Goal: Task Accomplishment & Management: Manage account settings

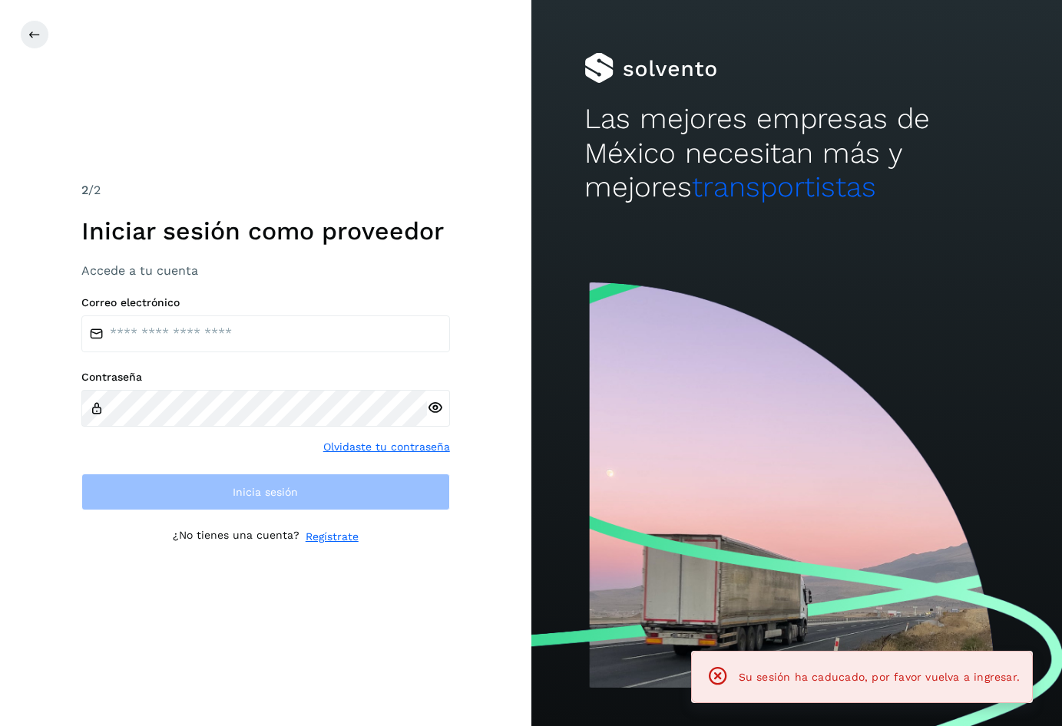
click at [296, 379] on label "Contraseña" at bounding box center [265, 377] width 369 height 13
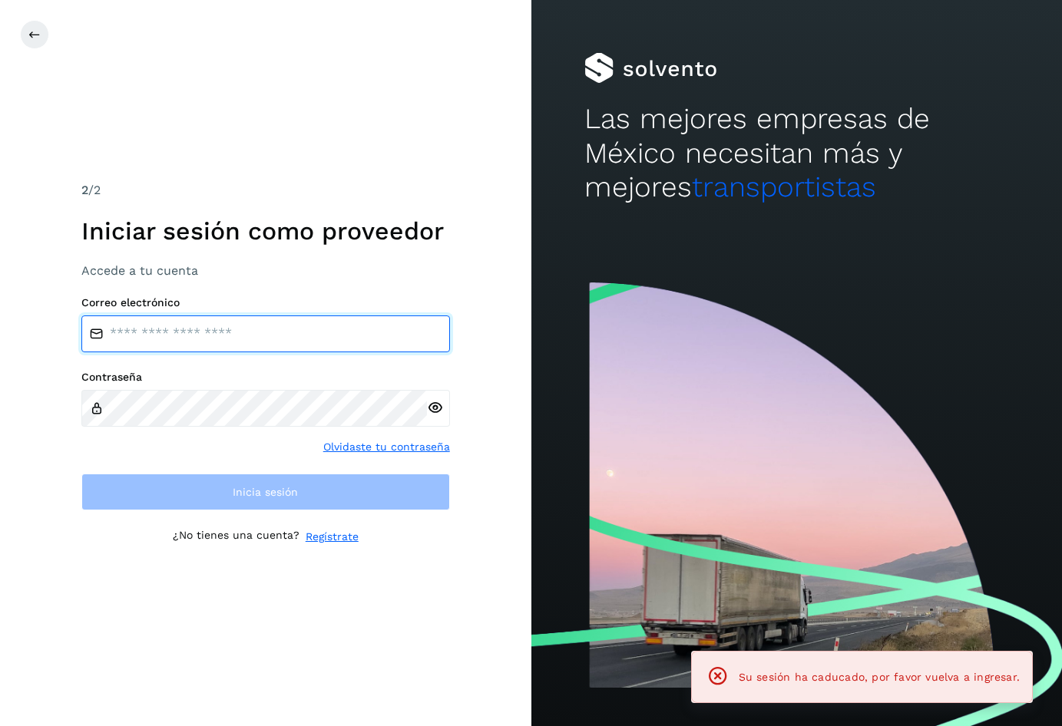
type input "**********"
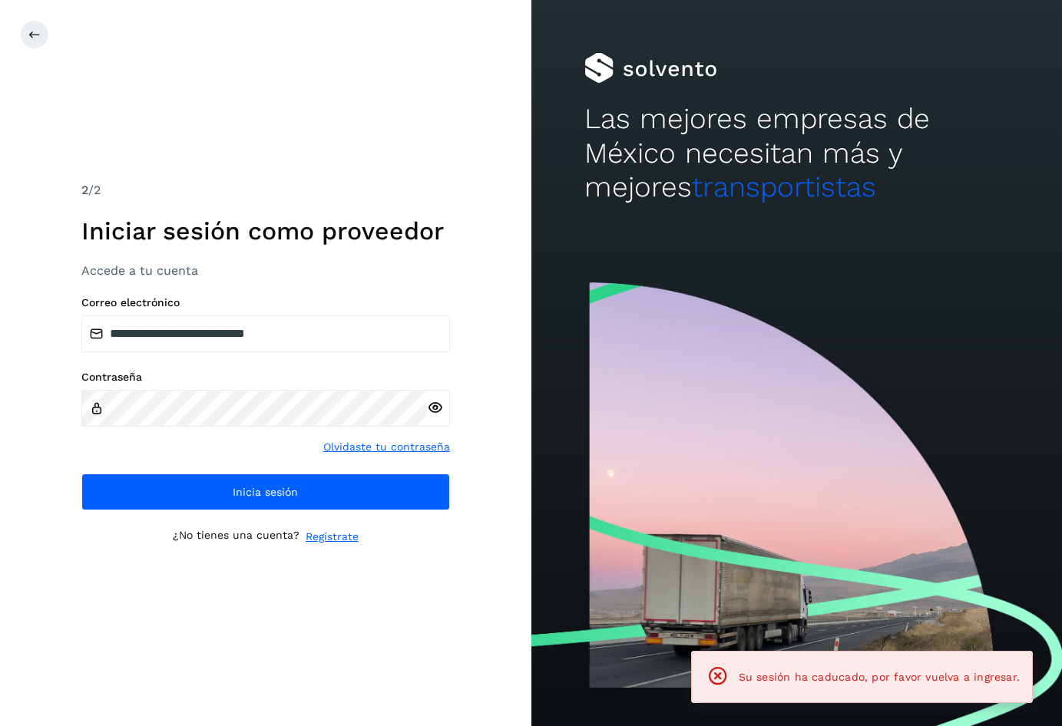
click at [262, 357] on div "**********" at bounding box center [265, 403] width 369 height 214
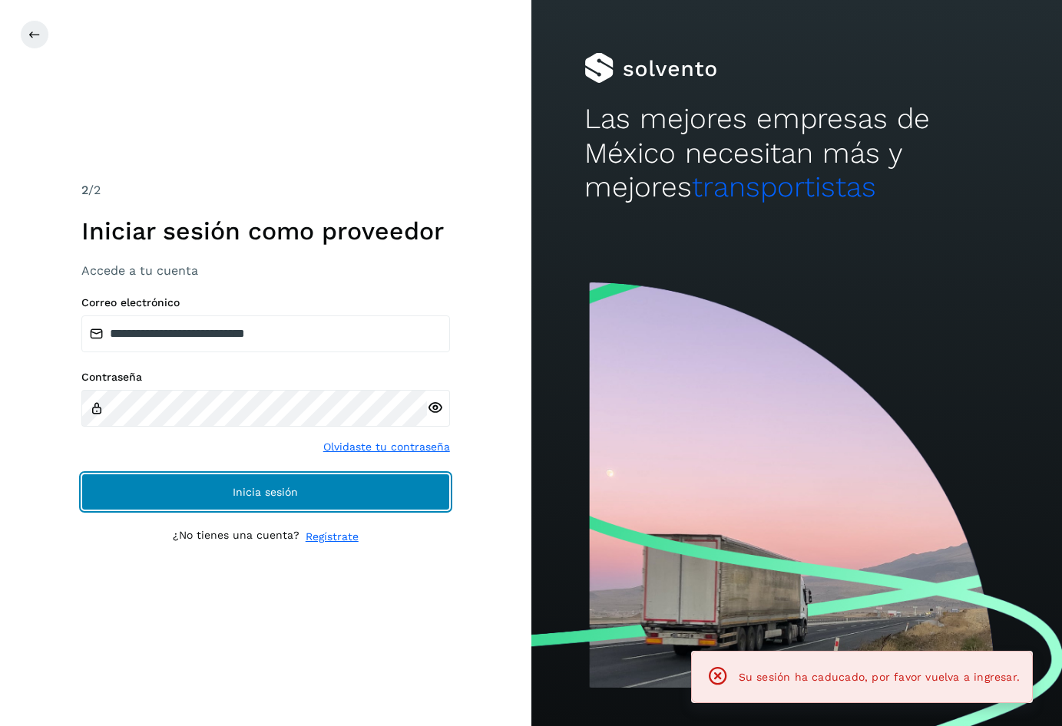
drag, startPoint x: 266, startPoint y: 489, endPoint x: 293, endPoint y: 493, distance: 26.4
click at [266, 490] on span "Inicia sesión" at bounding box center [265, 492] width 65 height 11
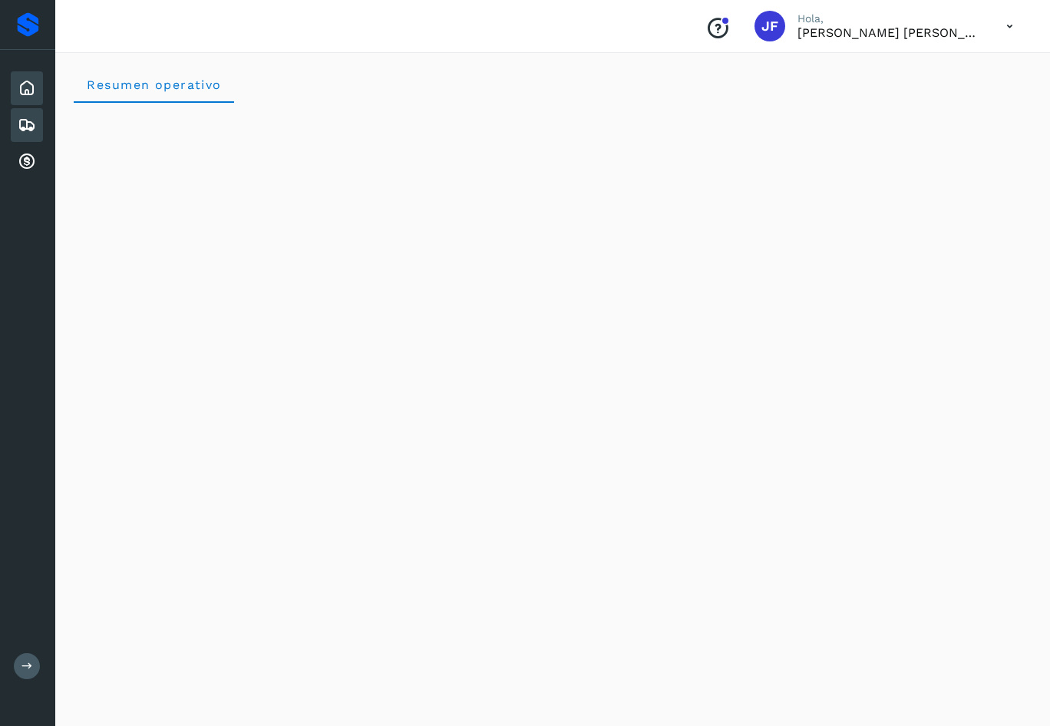
click at [21, 125] on icon at bounding box center [27, 125] width 18 height 18
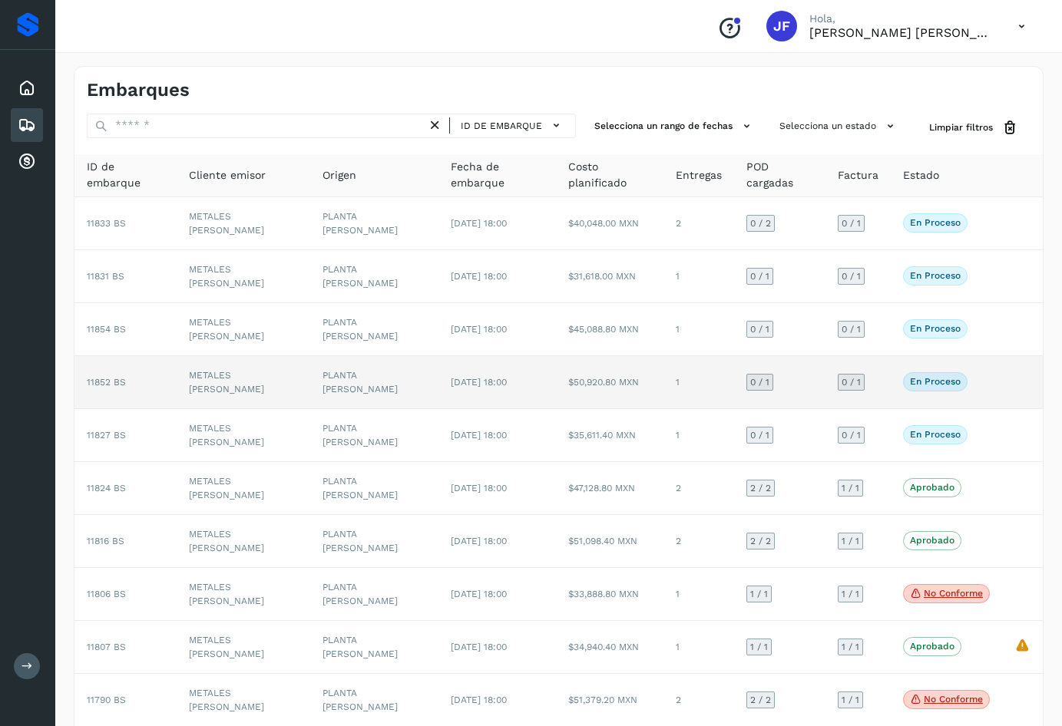
click at [990, 356] on td "En proceso Verifica el estado de la factura o entregas asociadas a este embarque" at bounding box center [946, 382] width 111 height 53
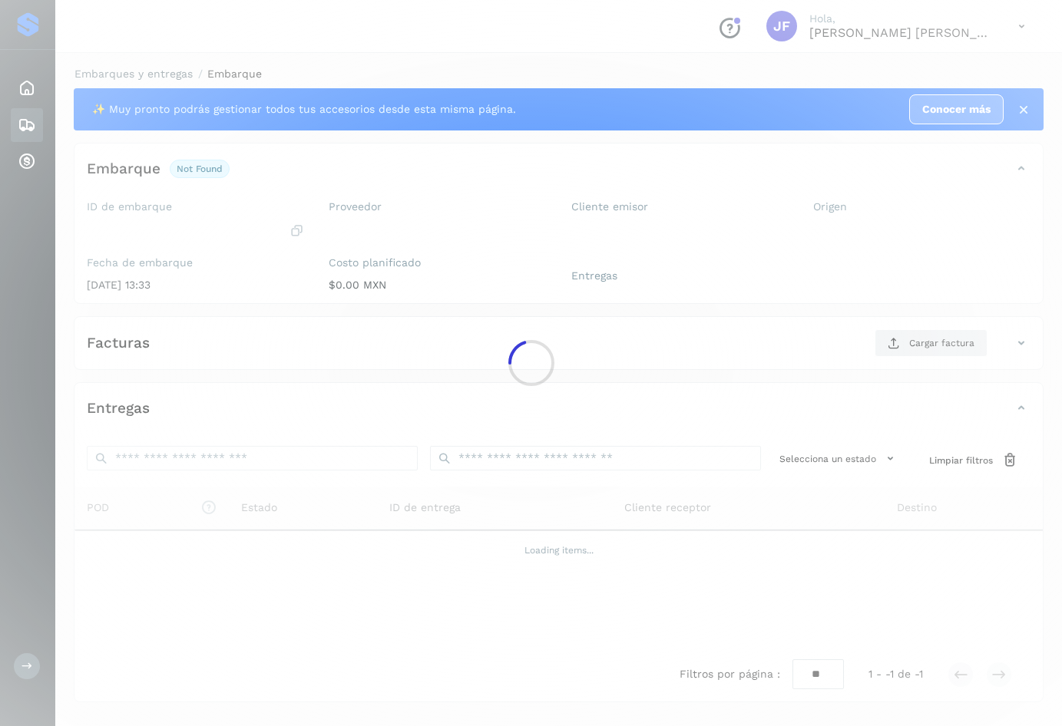
click at [1000, 349] on div at bounding box center [531, 363] width 1062 height 726
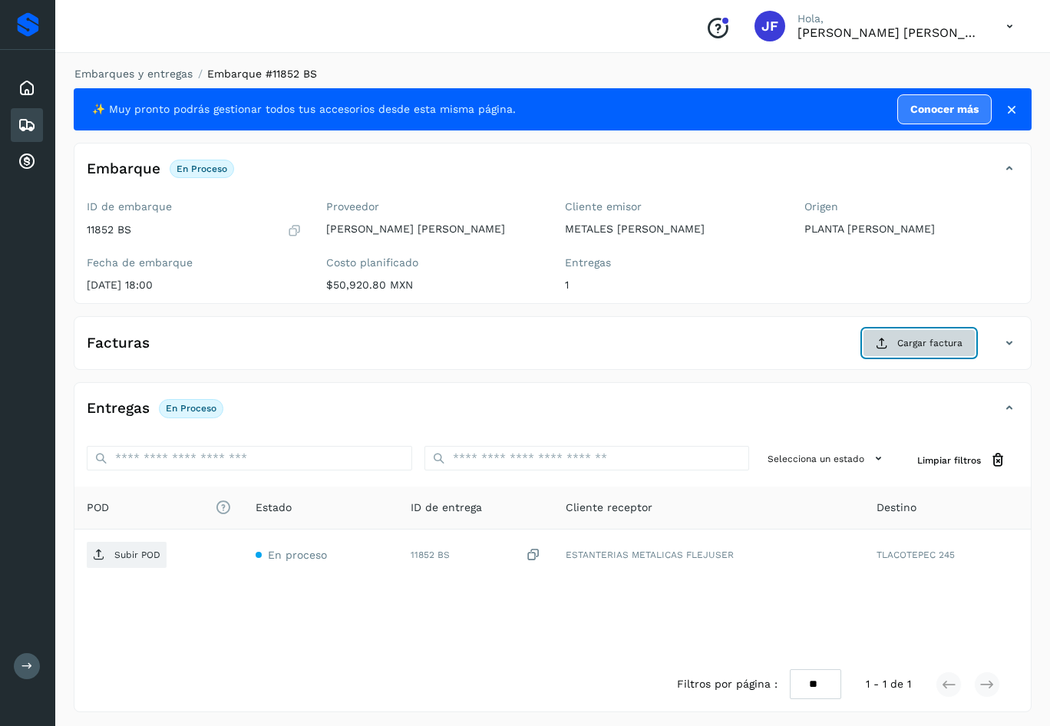
click at [891, 342] on button "Cargar factura" at bounding box center [919, 343] width 113 height 28
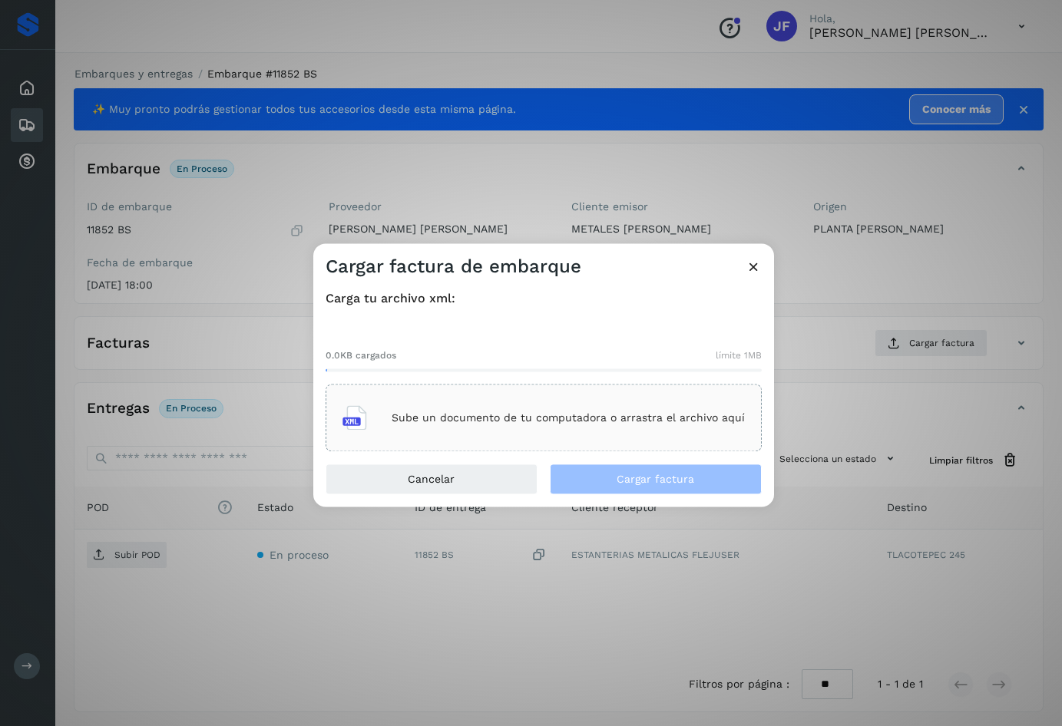
click at [452, 409] on div "Sube un documento de tu computadora o arrastra el archivo aquí" at bounding box center [543, 418] width 402 height 41
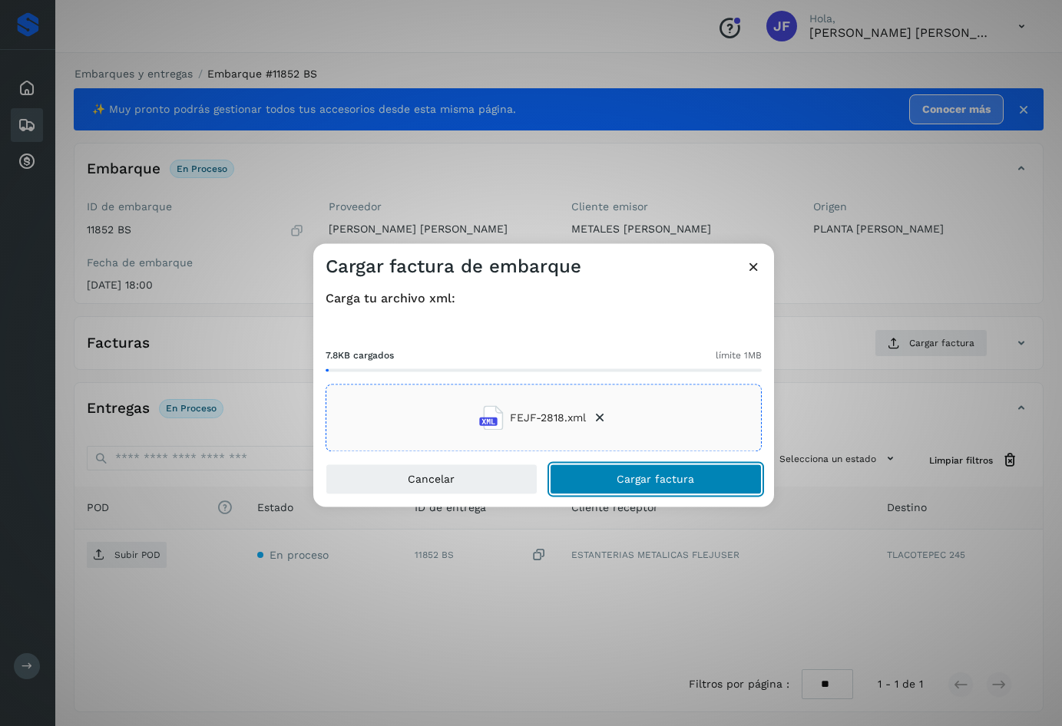
click at [679, 480] on span "Cargar factura" at bounding box center [656, 479] width 78 height 11
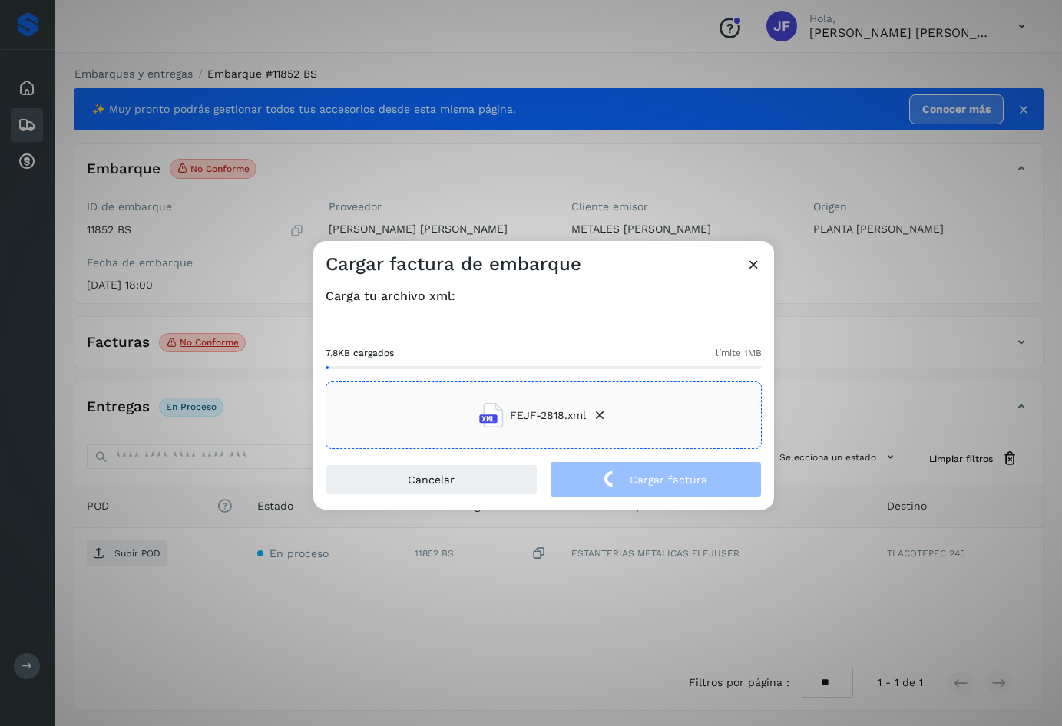
drag, startPoint x: 747, startPoint y: 259, endPoint x: 733, endPoint y: 273, distance: 20.1
click at [748, 259] on icon at bounding box center [753, 264] width 16 height 16
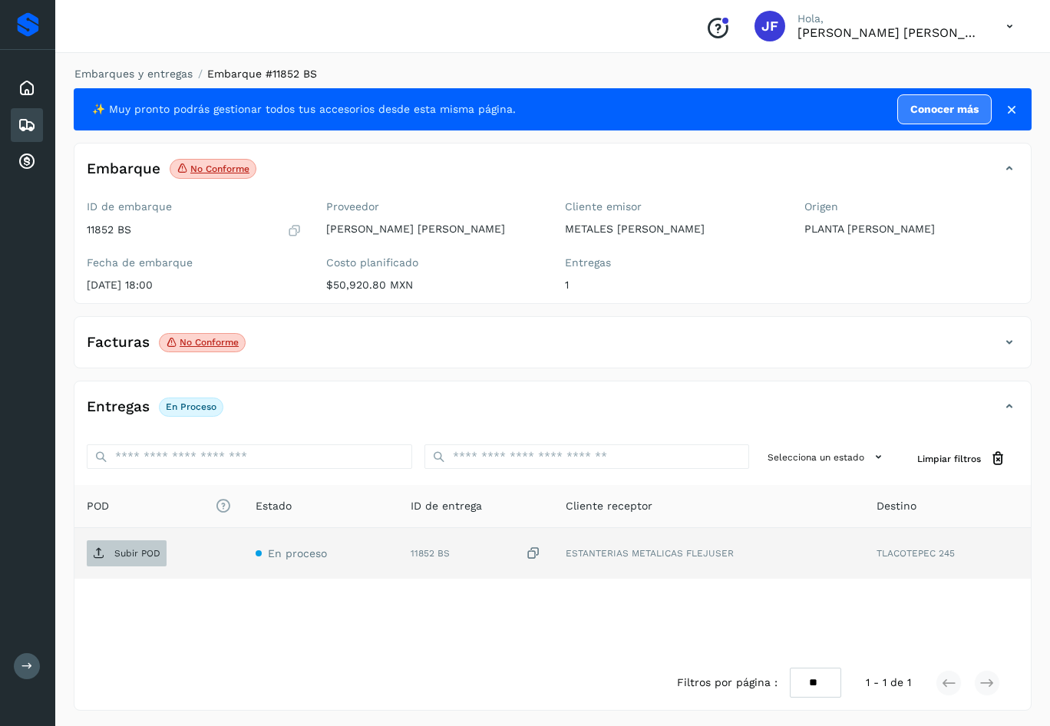
click at [143, 557] on p "Subir POD" at bounding box center [137, 553] width 46 height 11
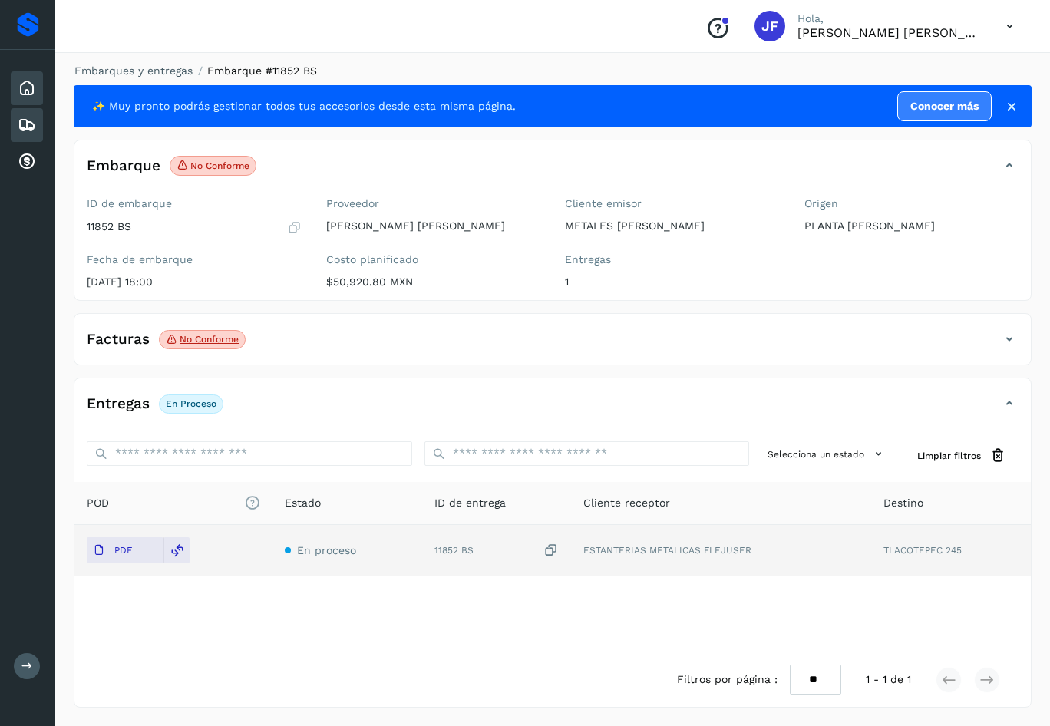
click at [23, 93] on icon at bounding box center [27, 88] width 18 height 18
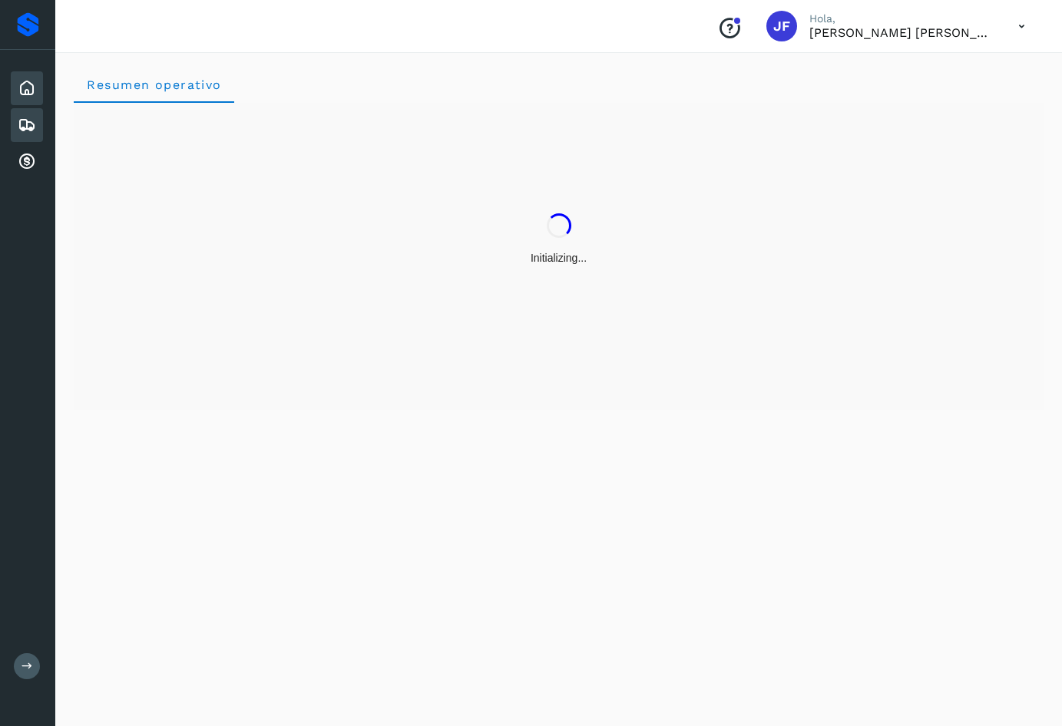
click at [33, 131] on icon at bounding box center [27, 125] width 18 height 18
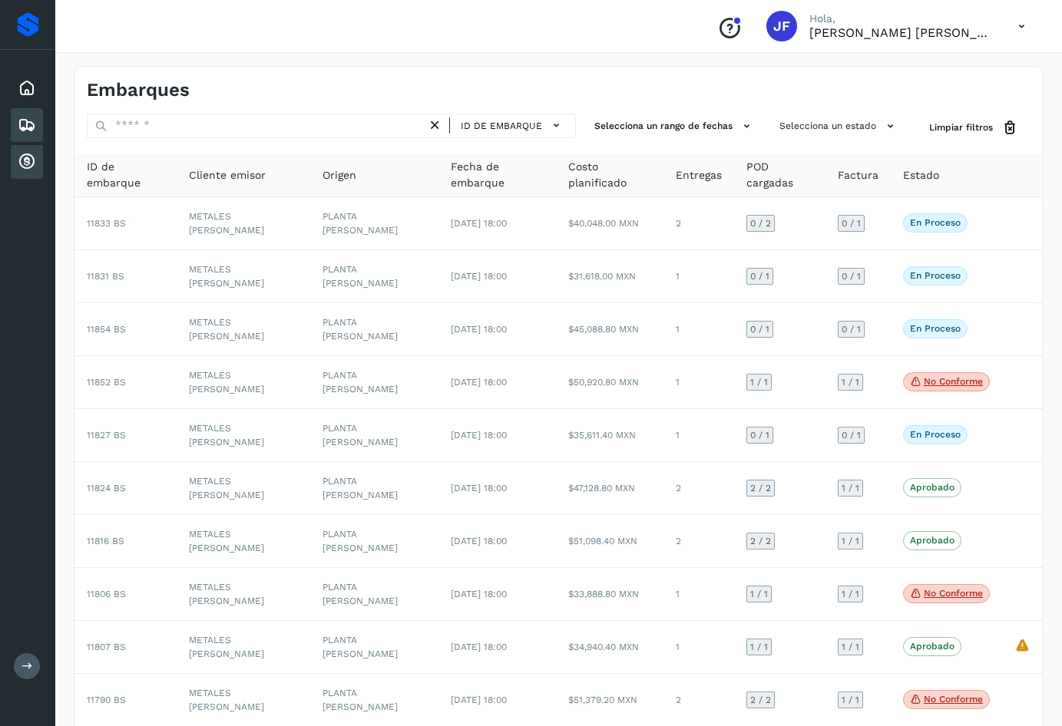
click at [28, 164] on icon at bounding box center [27, 162] width 18 height 18
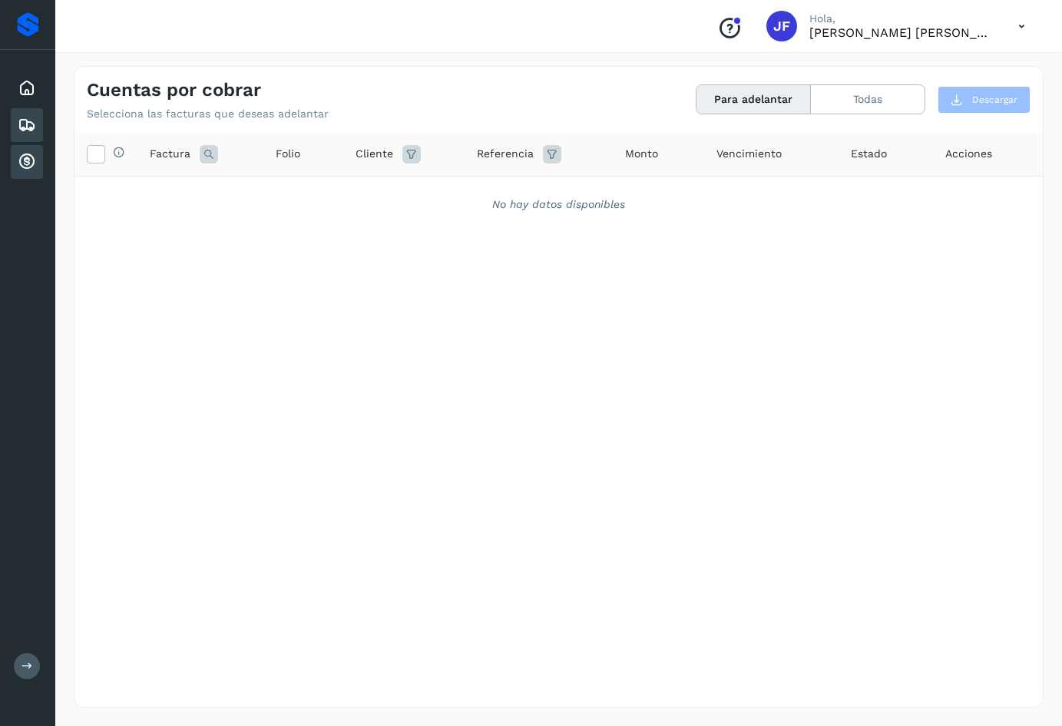
click at [35, 134] on div "Embarques" at bounding box center [27, 125] width 32 height 34
